Goal: Information Seeking & Learning: Learn about a topic

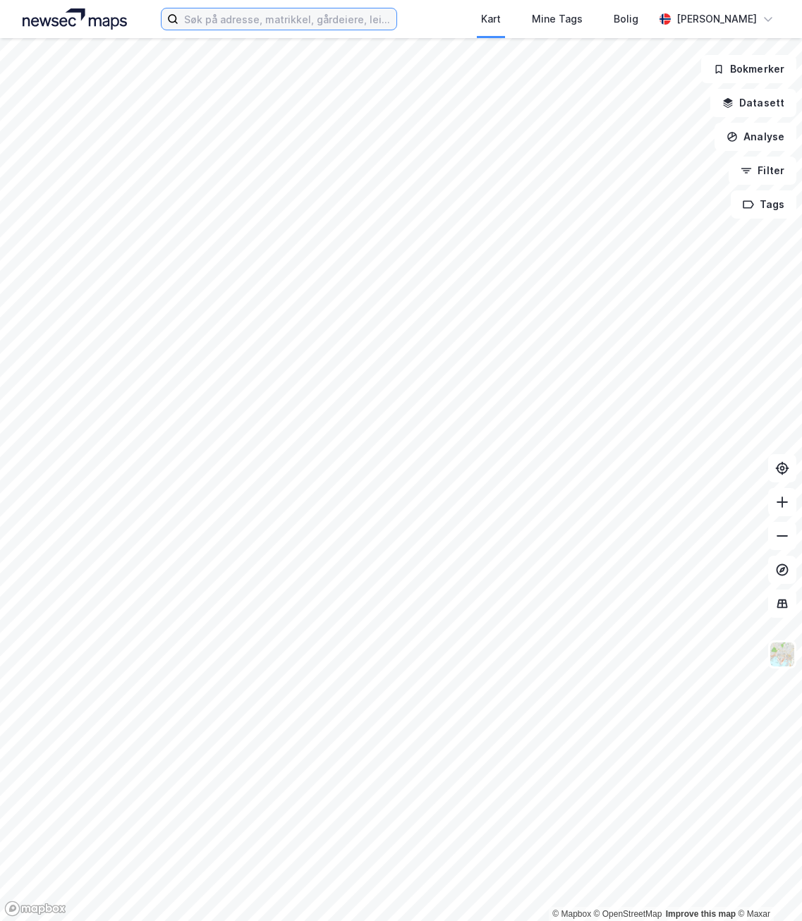
click at [238, 27] on input at bounding box center [287, 18] width 218 height 21
click at [245, 20] on input at bounding box center [287, 18] width 218 height 21
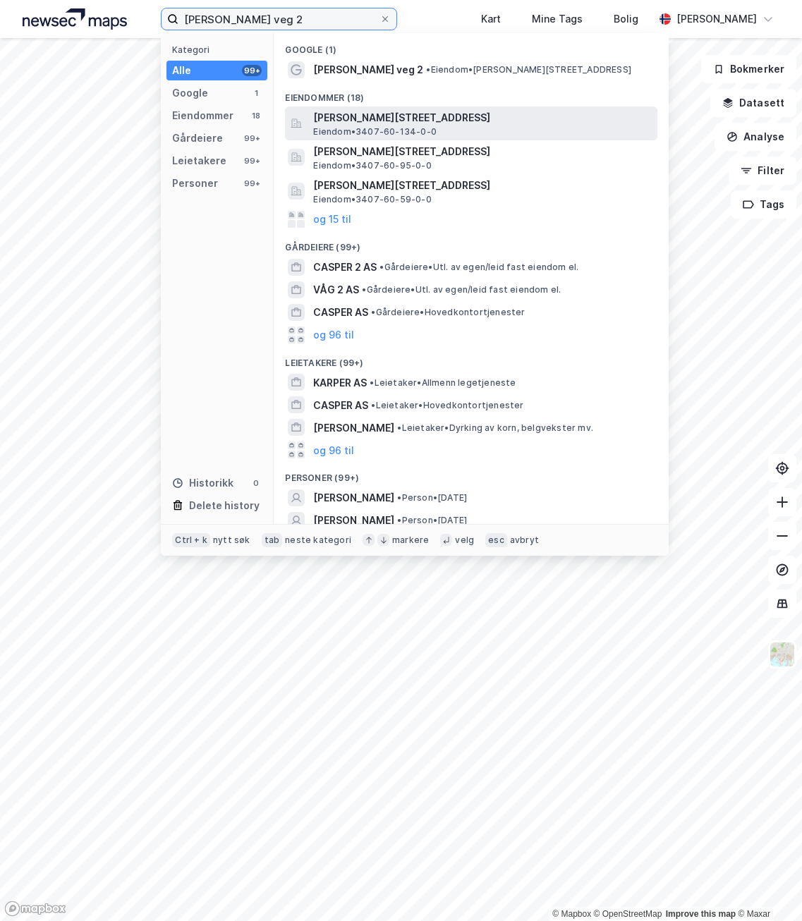
type input "[PERSON_NAME] veg 2"
click at [370, 123] on span "[PERSON_NAME][STREET_ADDRESS]" at bounding box center [482, 117] width 339 height 17
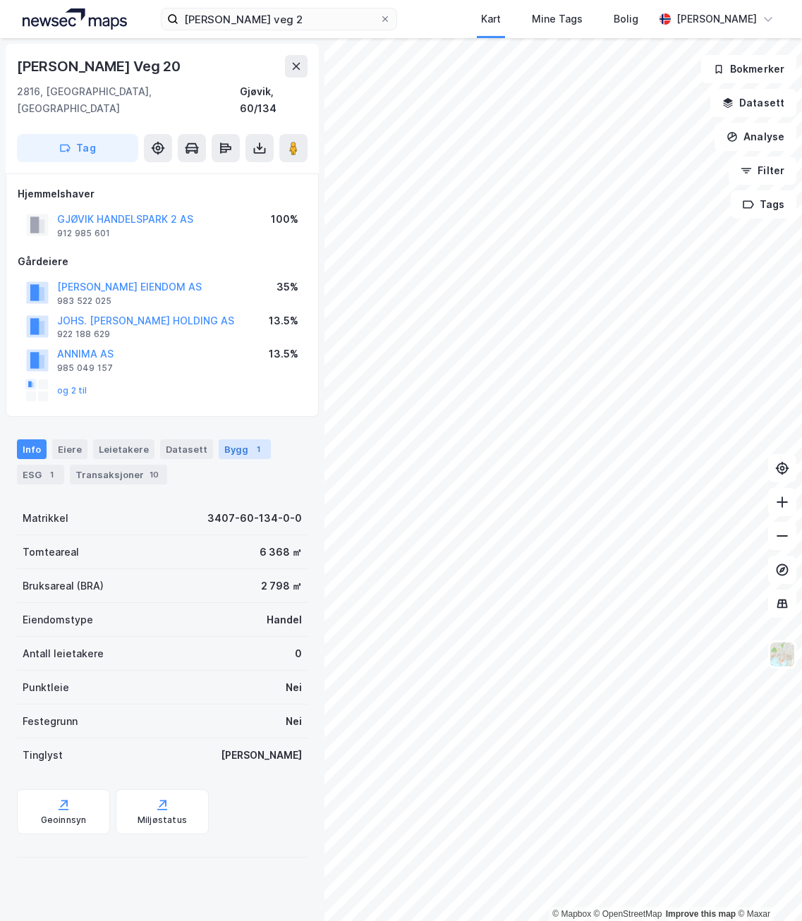
click at [232, 440] on div "Bygg 1" at bounding box center [245, 450] width 52 height 20
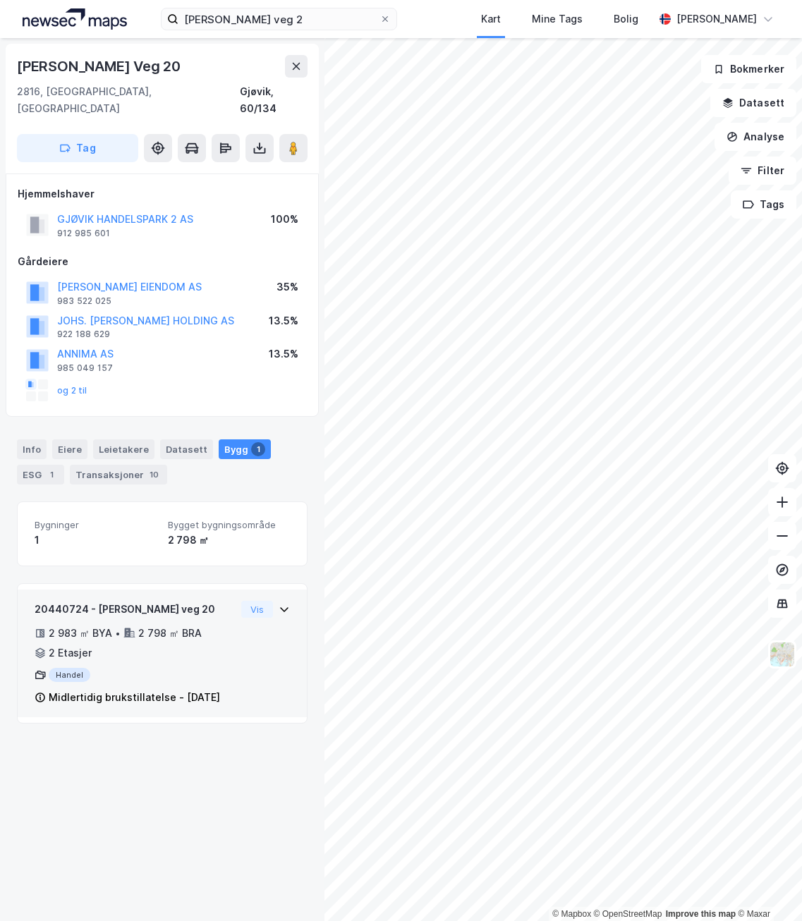
click at [147, 689] on div "Midlertidig brukstillatelse - [DATE]" at bounding box center [134, 697] width 171 height 17
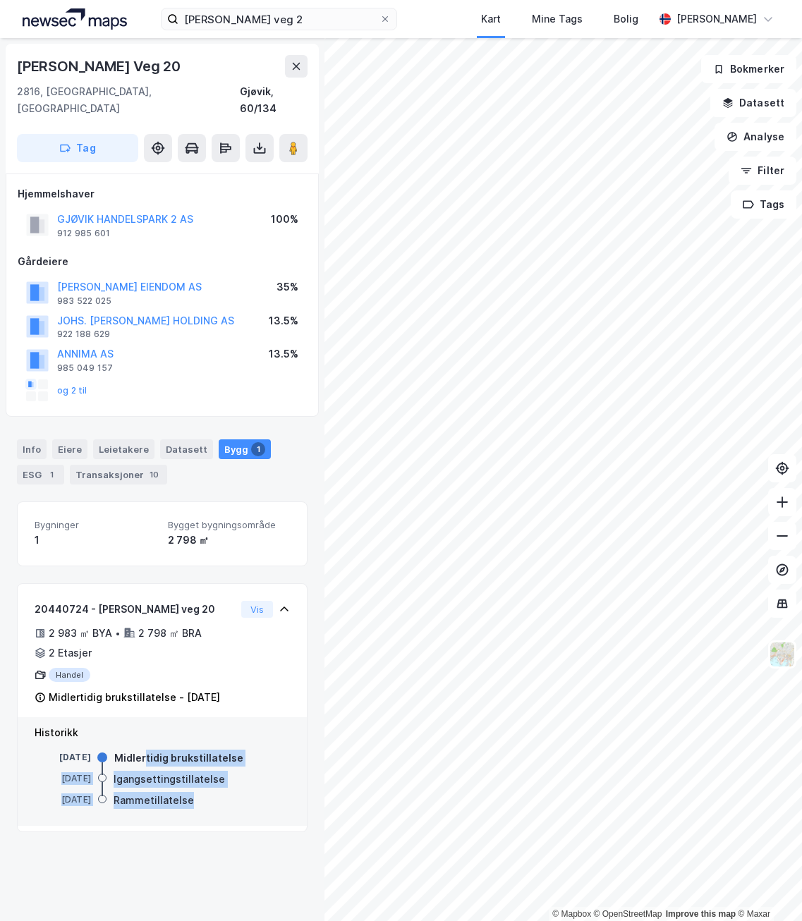
drag, startPoint x: 144, startPoint y: 758, endPoint x: 195, endPoint y: 800, distance: 66.1
click at [195, 800] on div "[DATE] Midlertidig brukstillatelse [DATE] Igangsettingstillatelse [DATE] Rammet…" at bounding box center [162, 780] width 255 height 58
drag, startPoint x: 195, startPoint y: 800, endPoint x: 160, endPoint y: 805, distance: 34.9
click at [161, 805] on div "Rammetillatelse" at bounding box center [154, 800] width 80 height 17
click at [176, 798] on div "Rammetillatelse" at bounding box center [154, 800] width 80 height 17
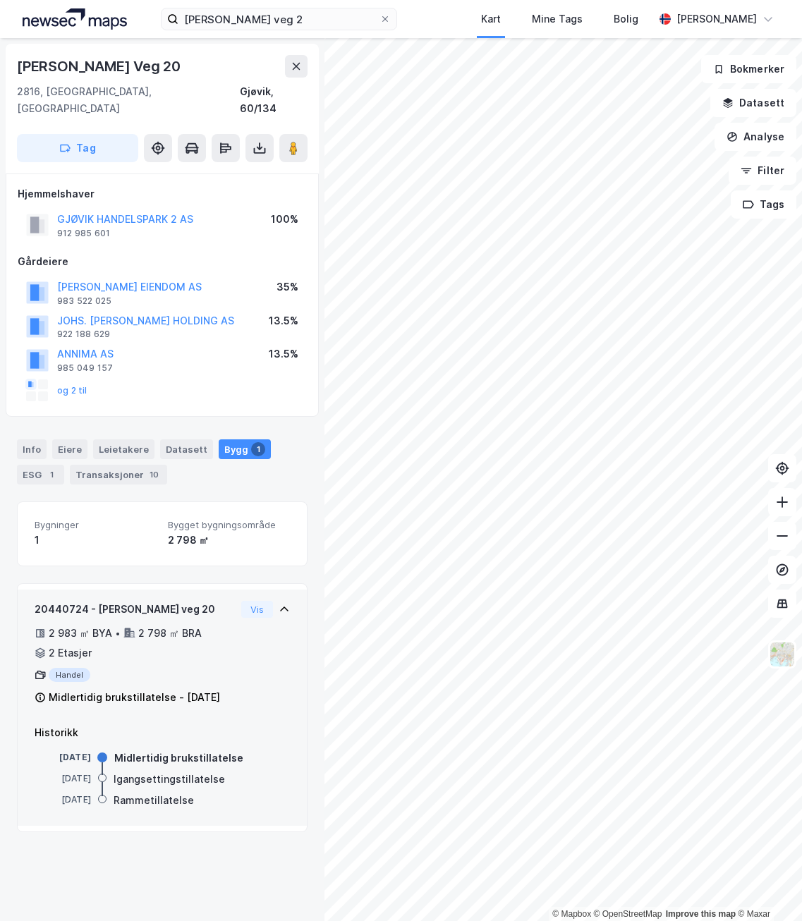
click at [40, 695] on icon at bounding box center [40, 695] width 1 height 1
